Goal: Information Seeking & Learning: Learn about a topic

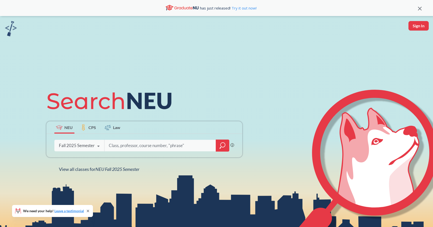
click at [126, 148] on input "search" at bounding box center [160, 145] width 104 height 11
type input "CS5002"
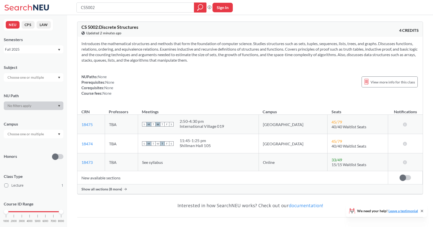
click at [99, 179] on td "New available sections" at bounding box center [232, 177] width 311 height 13
click at [98, 189] on span "Show all sections (8 more)" at bounding box center [101, 189] width 41 height 5
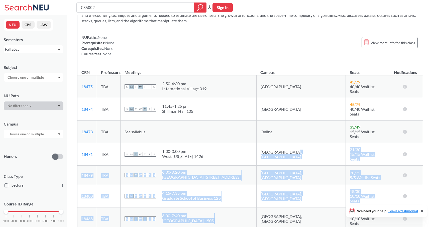
scroll to position [180, 0]
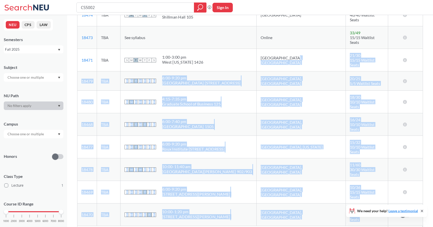
drag, startPoint x: 296, startPoint y: 143, endPoint x: 296, endPoint y: 248, distance: 105.7
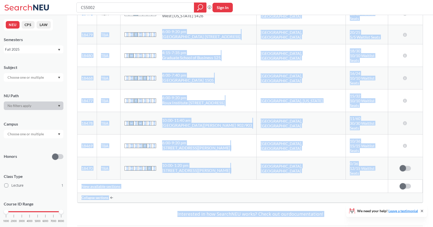
scroll to position [0, 0]
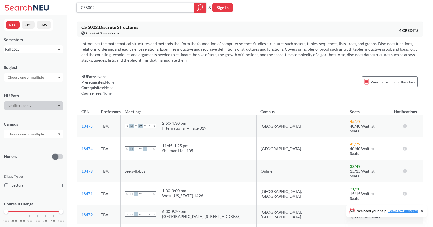
click at [92, 10] on input "CS5002" at bounding box center [135, 7] width 110 height 9
type input "INFO5002"
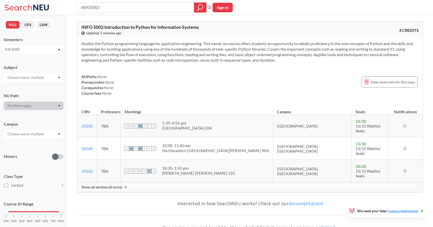
click at [86, 185] on span "Show all sections (6 more)" at bounding box center [101, 187] width 41 height 5
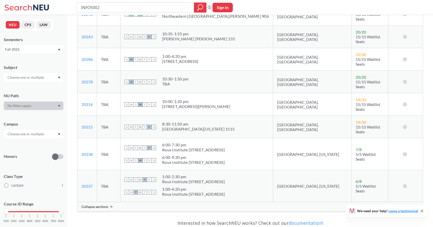
scroll to position [132, 0]
